Goal: Information Seeking & Learning: Compare options

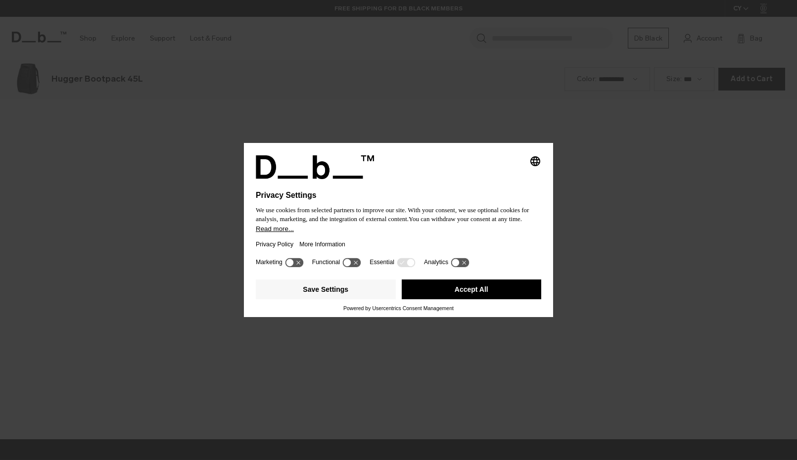
scroll to position [1380, 0]
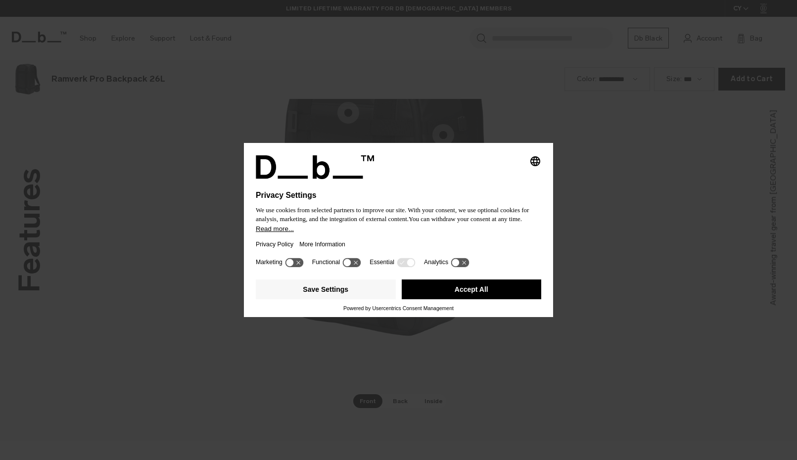
scroll to position [1380, 0]
